Goal: Navigation & Orientation: Find specific page/section

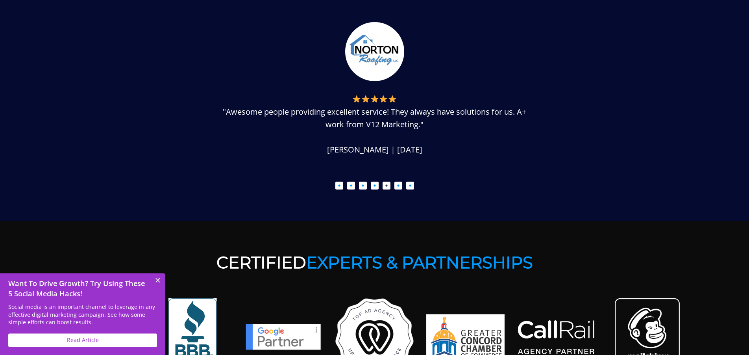
scroll to position [1004, 0]
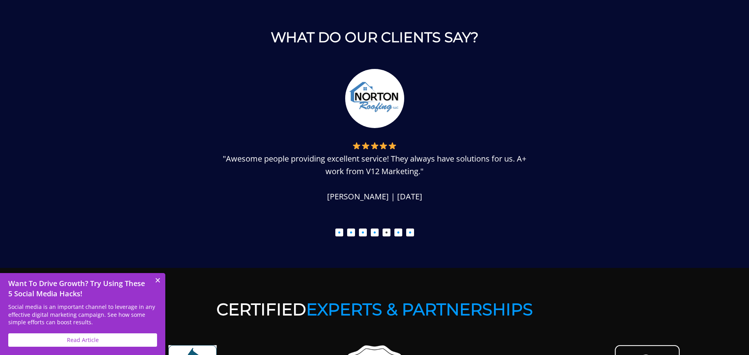
click at [350, 233] on button "2" at bounding box center [351, 232] width 8 height 8
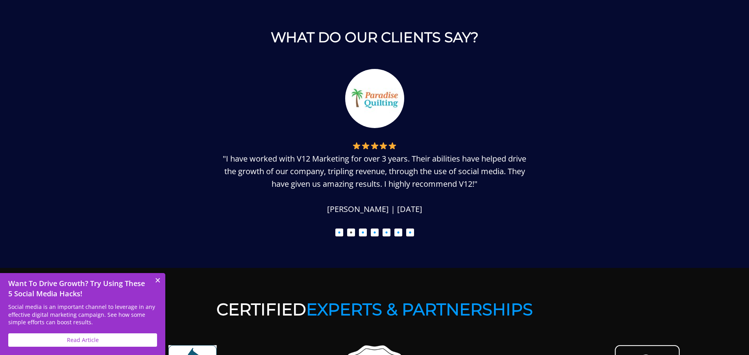
click at [357, 234] on ul "1 2 3 4 5 6 7" at bounding box center [375, 230] width 512 height 11
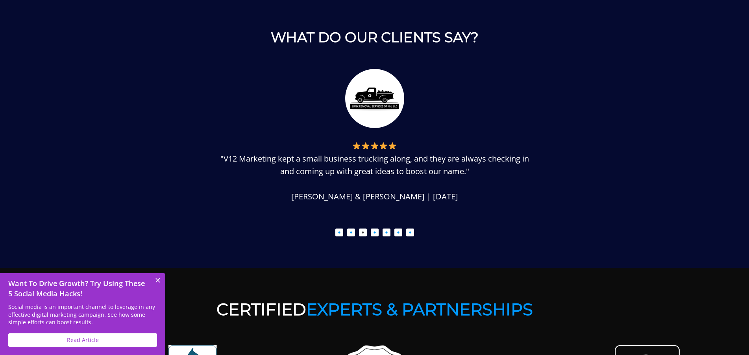
click at [363, 232] on button "3" at bounding box center [363, 232] width 8 height 8
click at [380, 234] on ul "1 2 3 4 5 6 7" at bounding box center [375, 230] width 512 height 11
click at [375, 233] on button "4" at bounding box center [375, 232] width 8 height 8
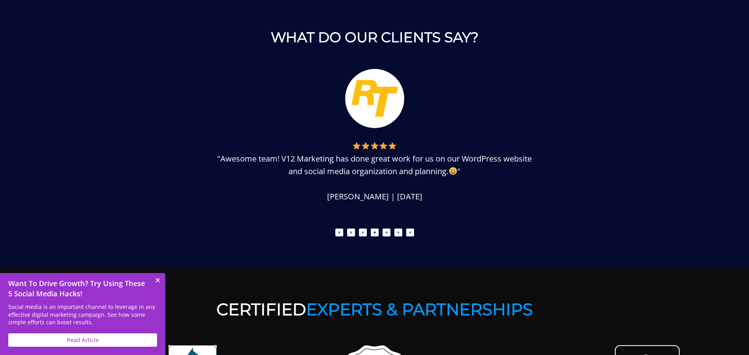
click at [387, 233] on button "5" at bounding box center [387, 232] width 8 height 8
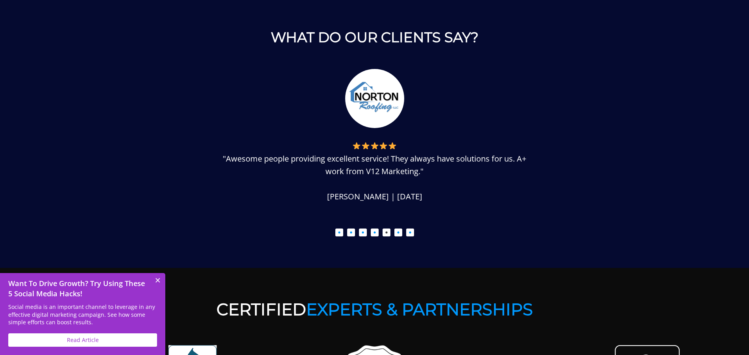
click at [396, 234] on button "6" at bounding box center [398, 232] width 8 height 8
click at [400, 233] on button "6" at bounding box center [398, 232] width 8 height 8
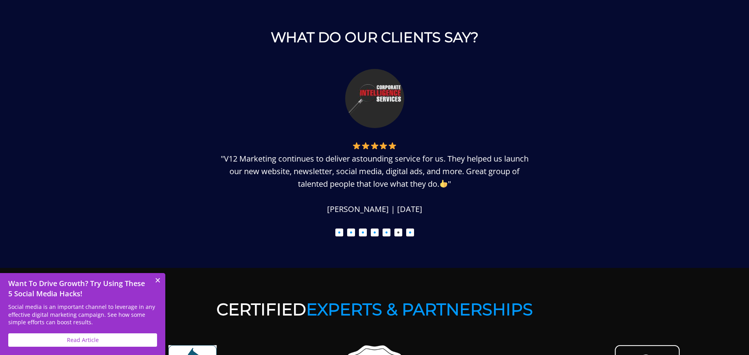
click at [410, 231] on button "7" at bounding box center [410, 232] width 8 height 8
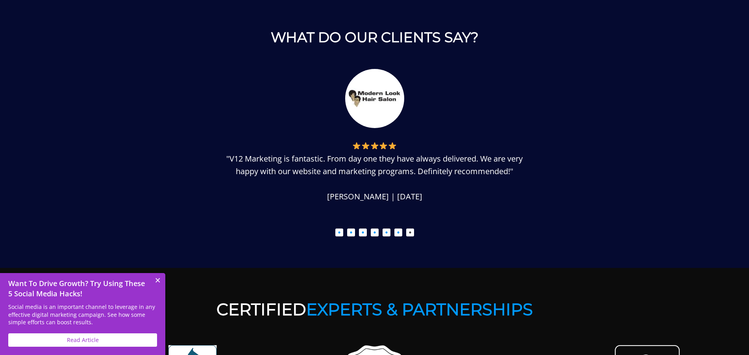
click at [156, 280] on button "Close" at bounding box center [158, 281] width 16 height 16
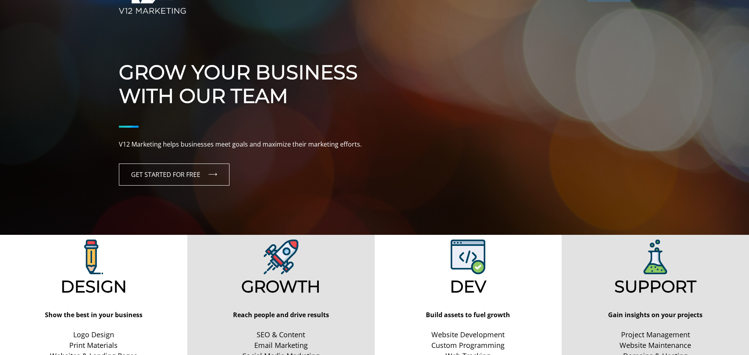
scroll to position [0, 0]
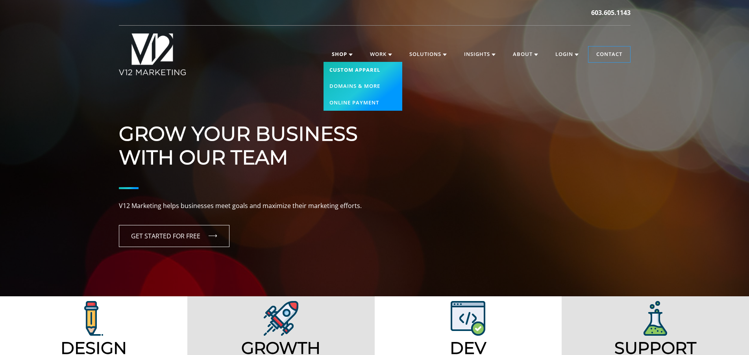
click at [351, 68] on link "Custom Apparel" at bounding box center [363, 70] width 79 height 17
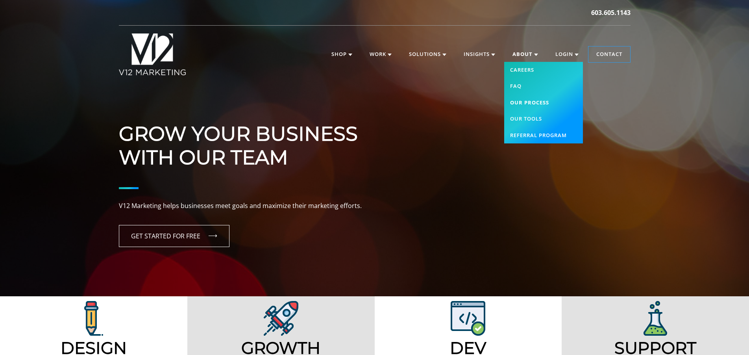
click at [532, 102] on link "Our Process" at bounding box center [543, 102] width 79 height 17
